Goal: Information Seeking & Learning: Learn about a topic

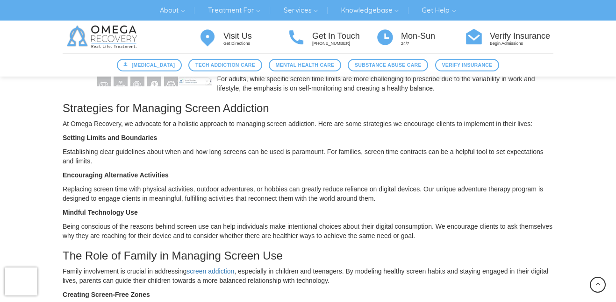
scroll to position [338, 0]
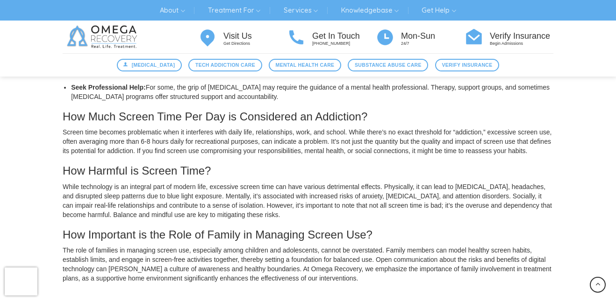
scroll to position [949, 0]
click at [229, 123] on h3 "How Much Screen Time Per Day is Considered an Addiction?" at bounding box center [308, 117] width 491 height 12
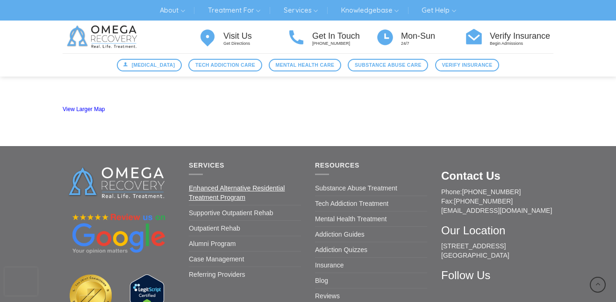
scroll to position [1247, 0]
